Goal: Task Accomplishment & Management: Manage account settings

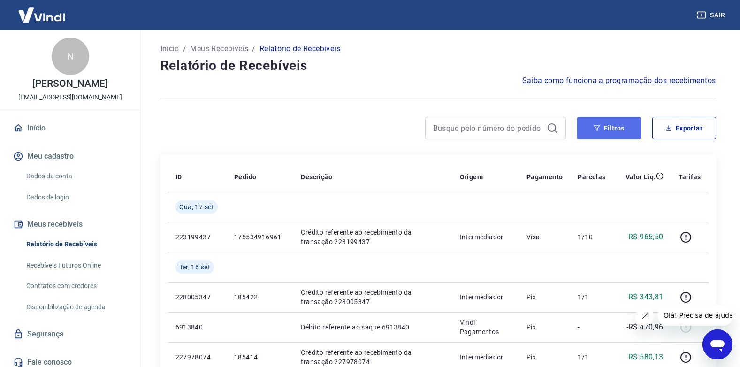
click at [596, 126] on icon "button" at bounding box center [596, 128] width 6 height 6
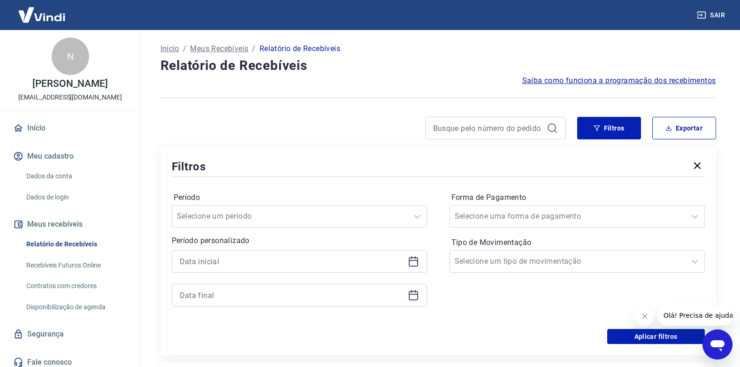
click at [416, 258] on icon at bounding box center [413, 261] width 11 height 11
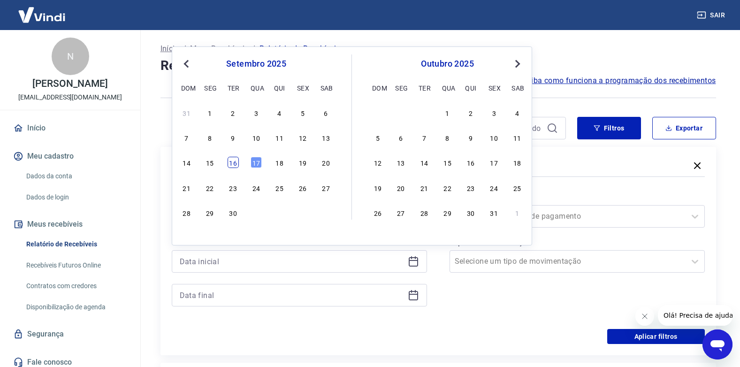
click at [232, 165] on div "16" at bounding box center [233, 162] width 11 height 11
type input "[DATE]"
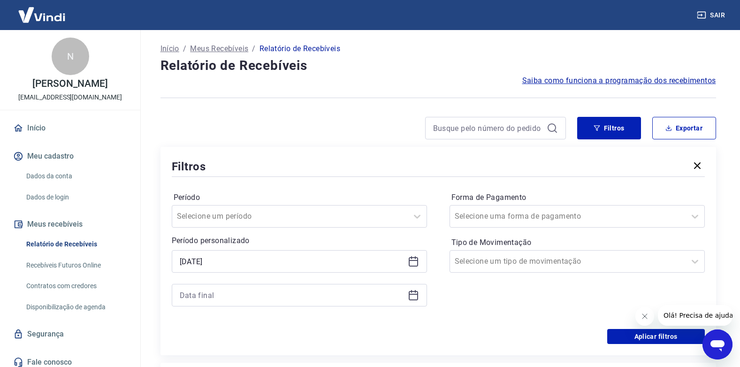
click at [411, 296] on icon at bounding box center [413, 294] width 11 height 11
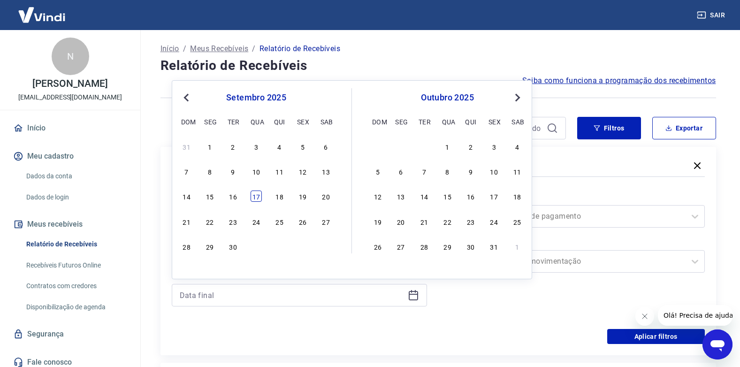
click at [255, 199] on div "17" at bounding box center [256, 195] width 11 height 11
type input "[DATE]"
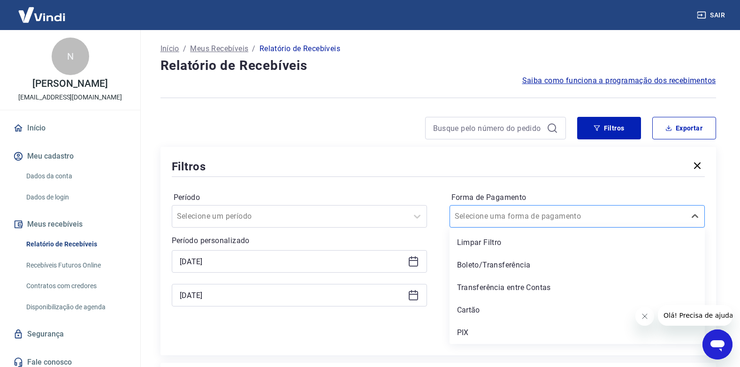
click at [476, 218] on input "Forma de Pagamento" at bounding box center [502, 216] width 95 height 11
click at [472, 331] on div "PIX" at bounding box center [576, 332] width 255 height 19
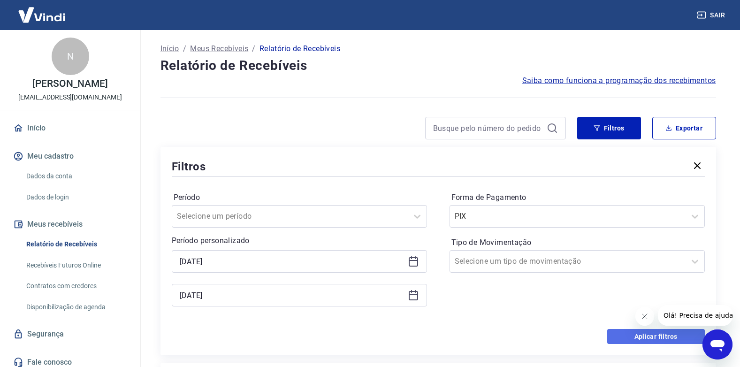
click at [634, 332] on button "Aplicar filtros" at bounding box center [656, 336] width 98 height 15
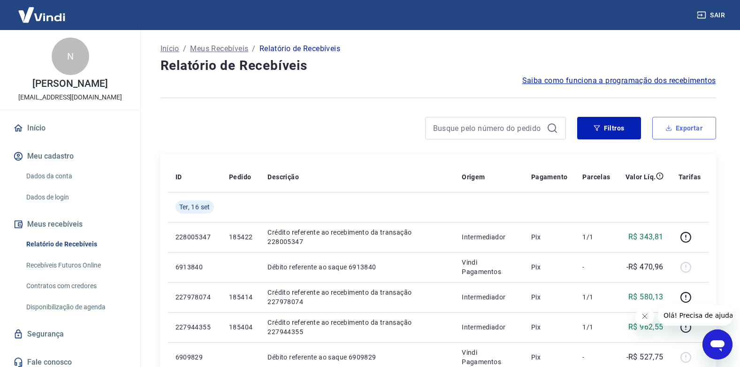
click at [670, 124] on button "Exportar" at bounding box center [684, 128] width 64 height 23
type input "[DATE]"
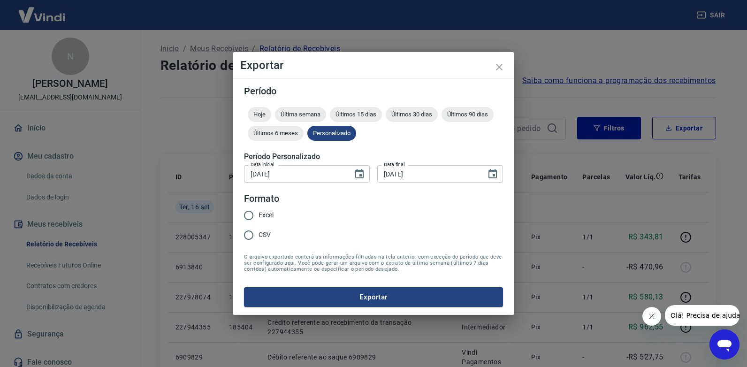
click at [268, 210] on span "Excel" at bounding box center [265, 215] width 15 height 10
click at [258, 210] on input "Excel" at bounding box center [249, 215] width 20 height 20
radio input "true"
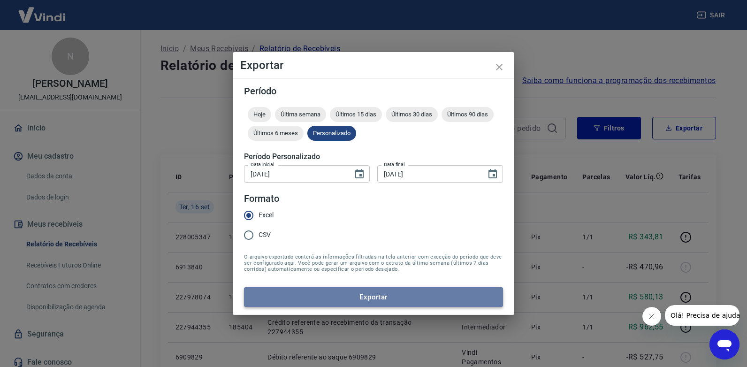
click at [312, 300] on button "Exportar" at bounding box center [373, 297] width 259 height 20
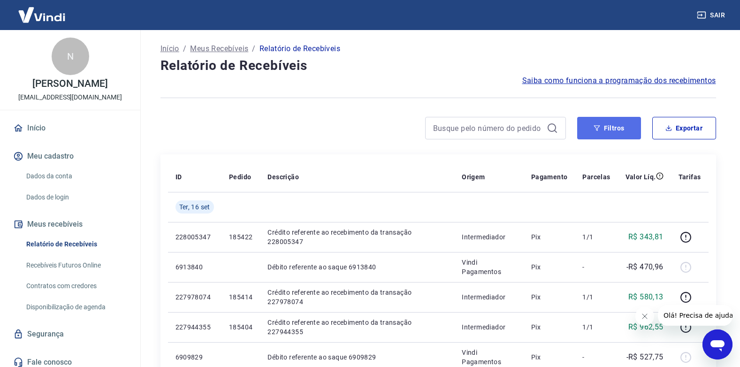
click at [601, 130] on button "Filtros" at bounding box center [609, 128] width 64 height 23
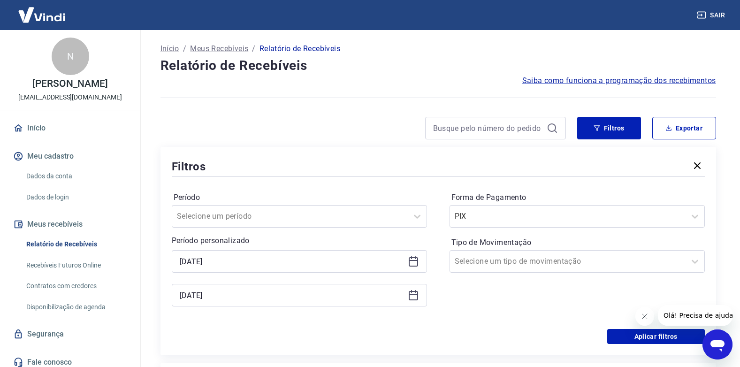
click at [418, 264] on icon at bounding box center [413, 261] width 11 height 11
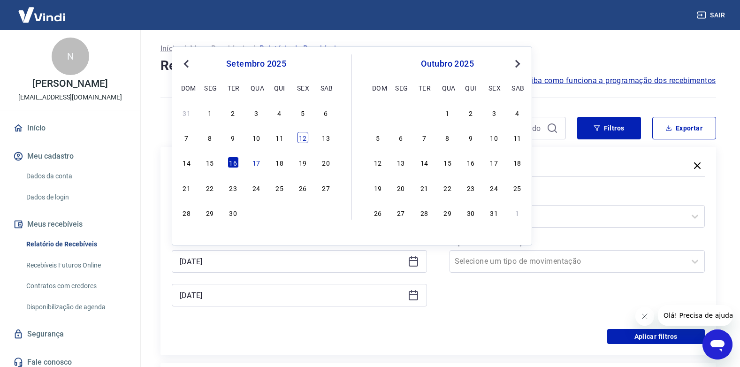
click at [298, 137] on div "12" at bounding box center [302, 137] width 11 height 11
type input "[DATE]"
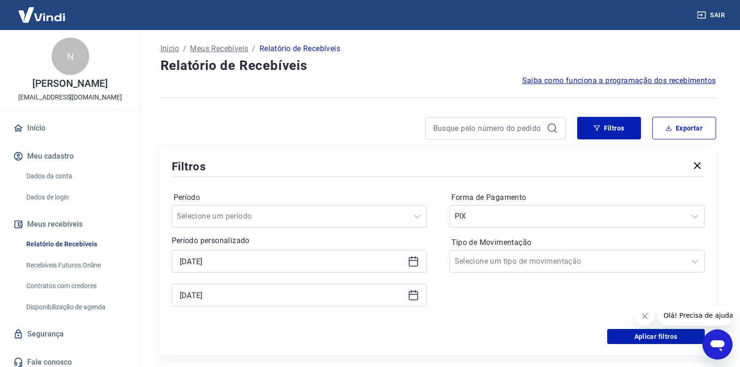
click at [414, 298] on icon at bounding box center [413, 294] width 11 height 11
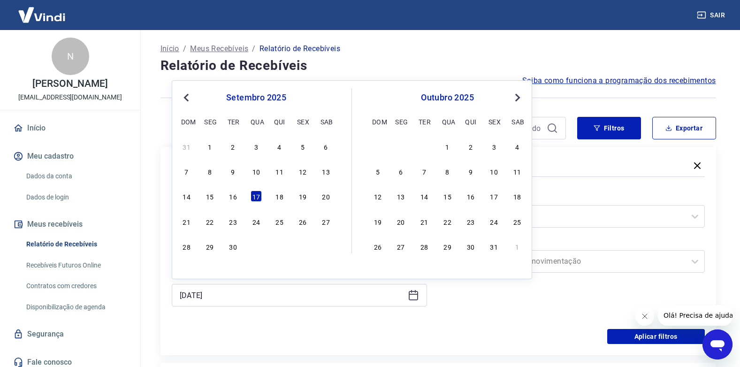
click at [500, 199] on div "12 13 14 15 16 17 18" at bounding box center [447, 197] width 153 height 14
click at [497, 199] on div "17" at bounding box center [493, 195] width 11 height 11
type input "[DATE]"
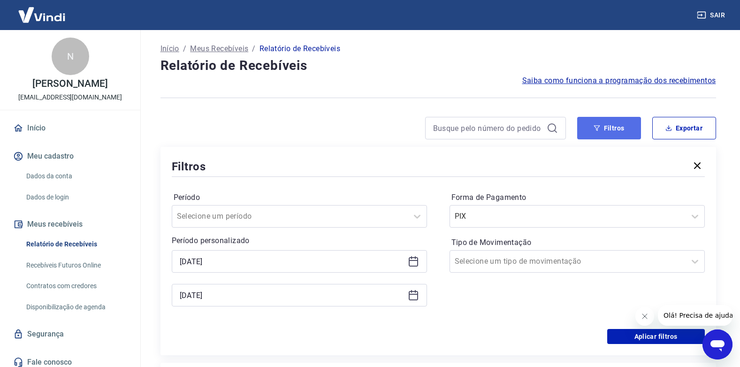
click at [614, 121] on button "Filtros" at bounding box center [609, 128] width 64 height 23
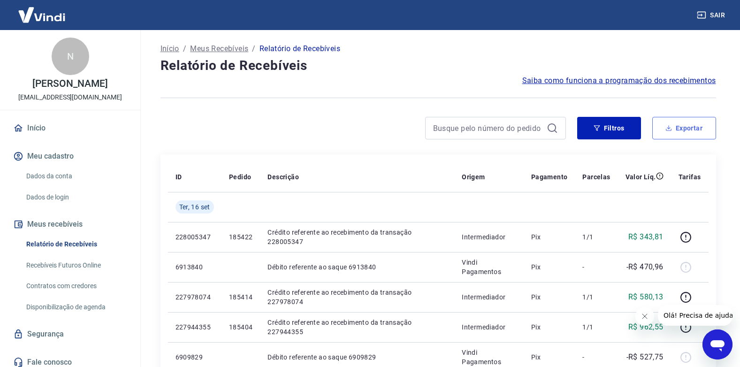
click at [670, 128] on icon "button" at bounding box center [668, 128] width 3 height 2
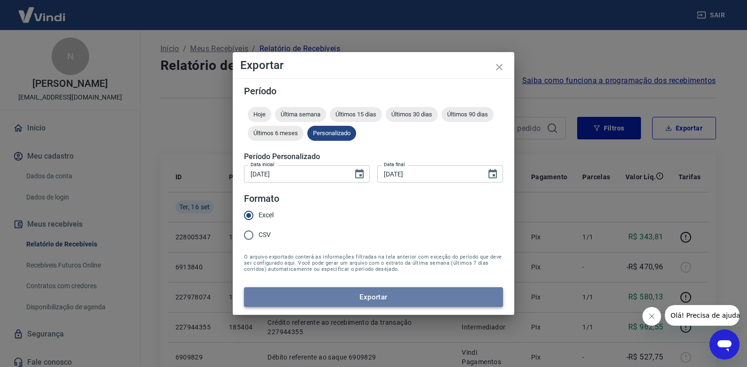
click at [331, 297] on button "Exportar" at bounding box center [373, 297] width 259 height 20
